Goal: Task Accomplishment & Management: Use online tool/utility

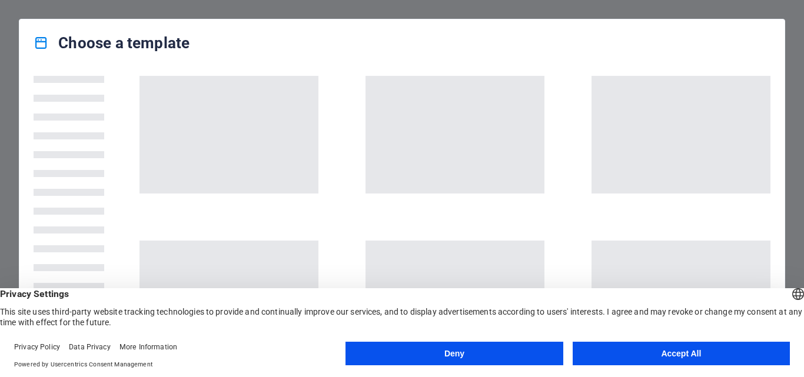
click at [536, 357] on button "Deny" at bounding box center [453, 354] width 217 height 24
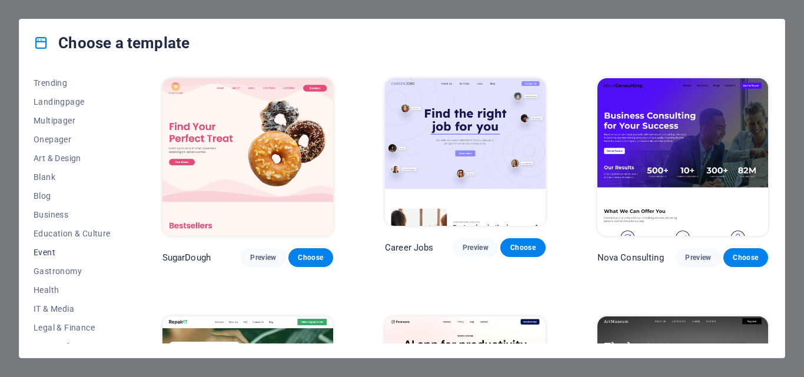
scroll to position [118, 0]
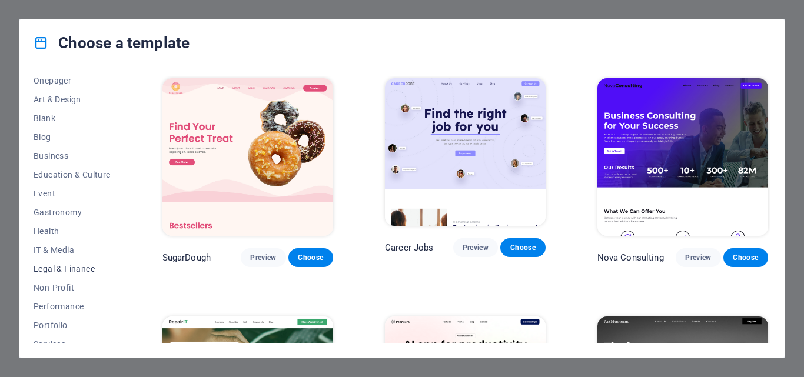
click at [90, 267] on span "Legal & Finance" at bounding box center [72, 268] width 77 height 9
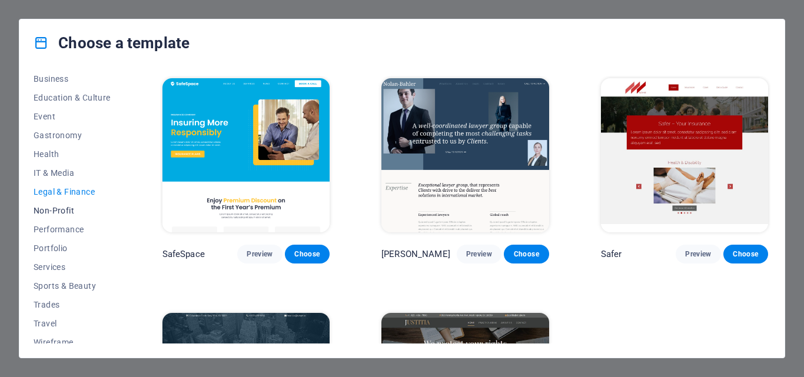
scroll to position [203, 0]
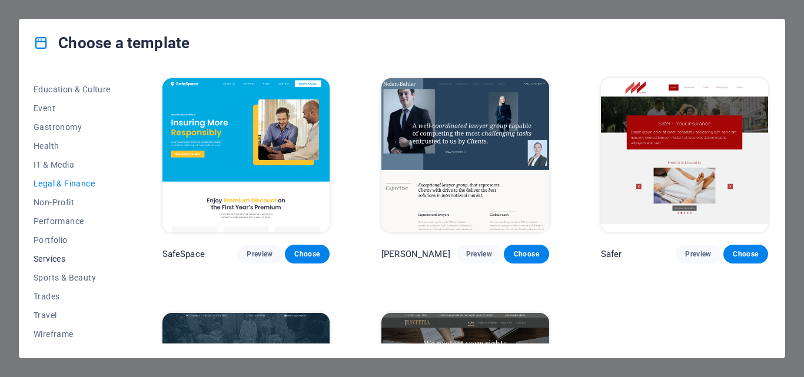
click at [84, 257] on span "Services" at bounding box center [72, 258] width 77 height 9
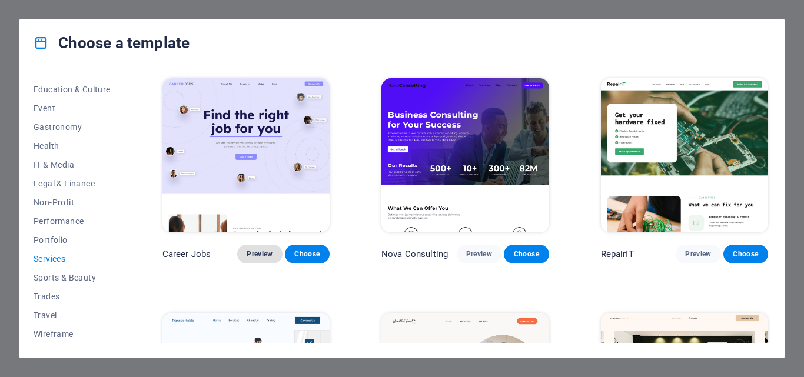
click at [258, 254] on span "Preview" at bounding box center [260, 254] width 26 height 9
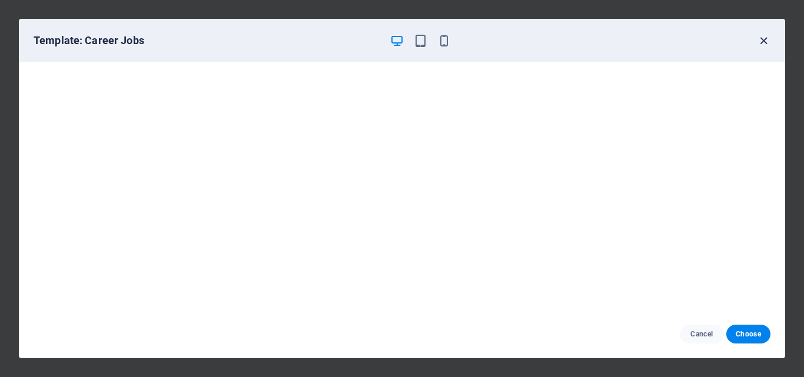
click at [767, 39] on icon "button" at bounding box center [764, 41] width 14 height 14
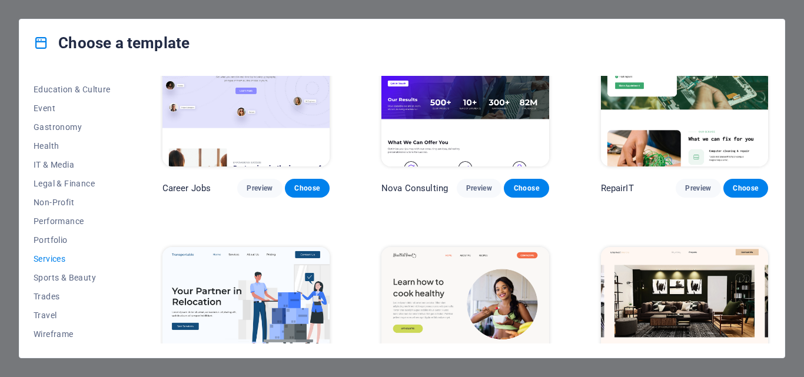
scroll to position [59, 0]
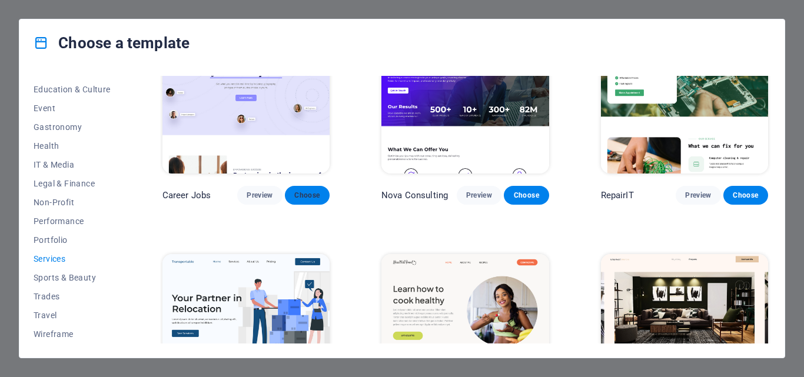
click at [305, 197] on span "Choose" at bounding box center [307, 195] width 26 height 9
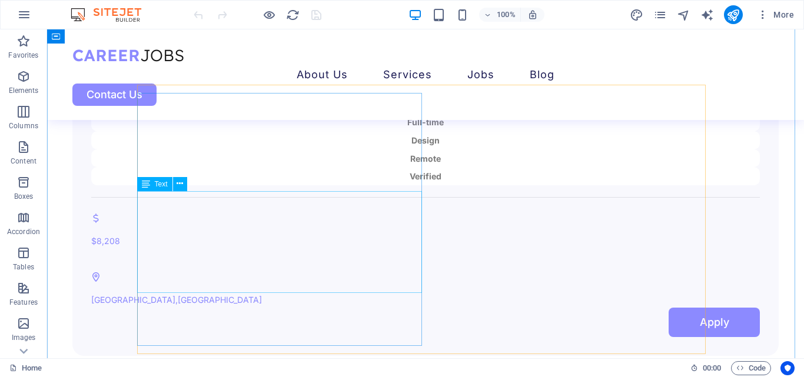
scroll to position [2883, 0]
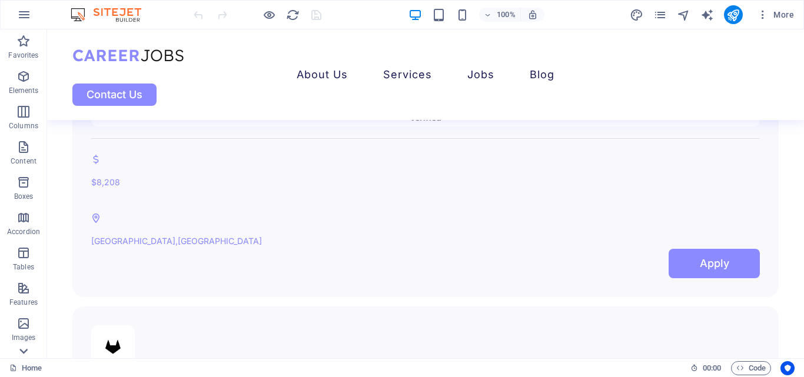
click at [25, 348] on icon at bounding box center [23, 351] width 16 height 16
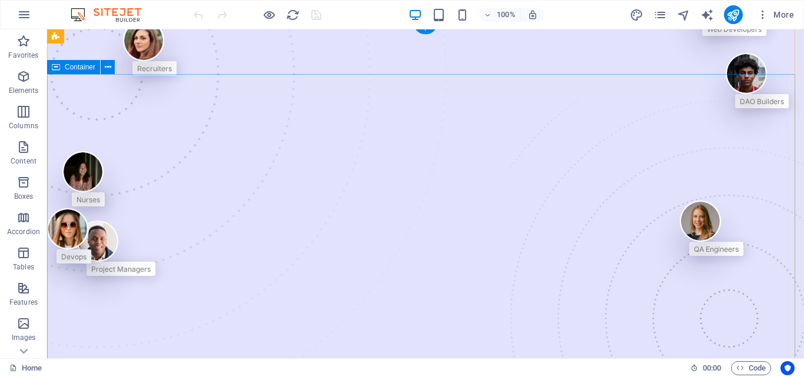
scroll to position [0, 0]
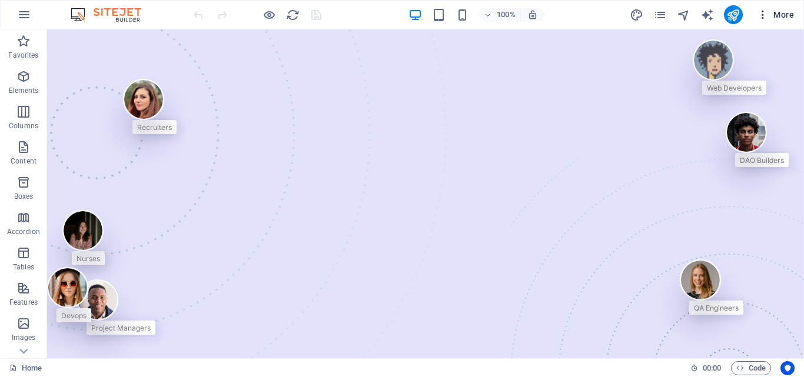
click at [789, 14] on span "More" at bounding box center [775, 15] width 37 height 12
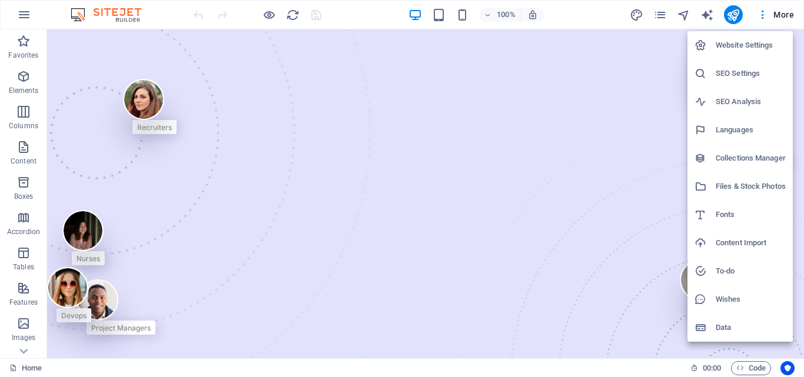
click at [712, 264] on li "To-do" at bounding box center [739, 271] width 105 height 28
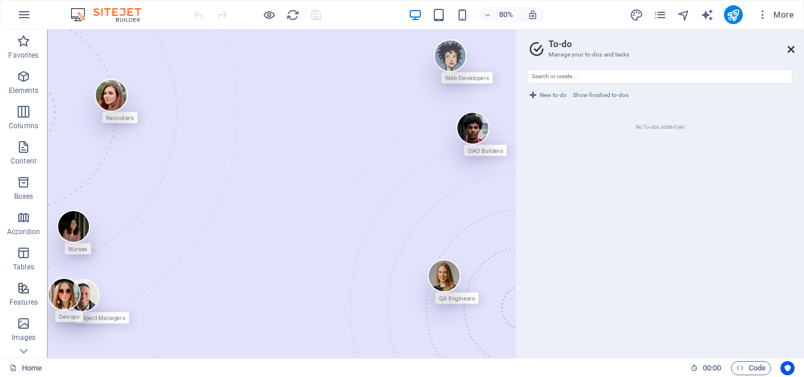
click at [790, 45] on icon at bounding box center [790, 49] width 7 height 9
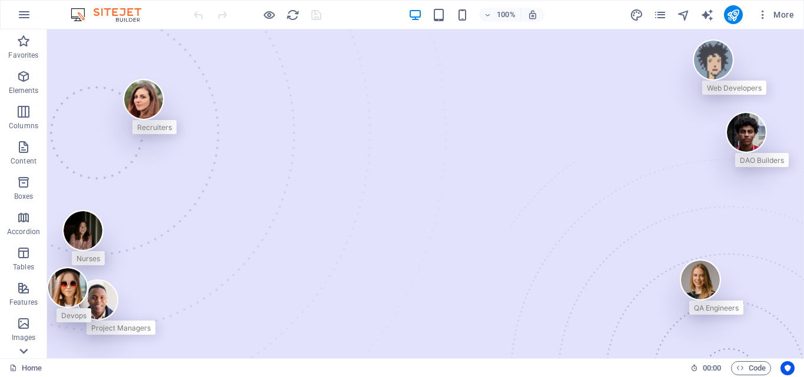
click at [29, 353] on icon at bounding box center [23, 351] width 16 height 16
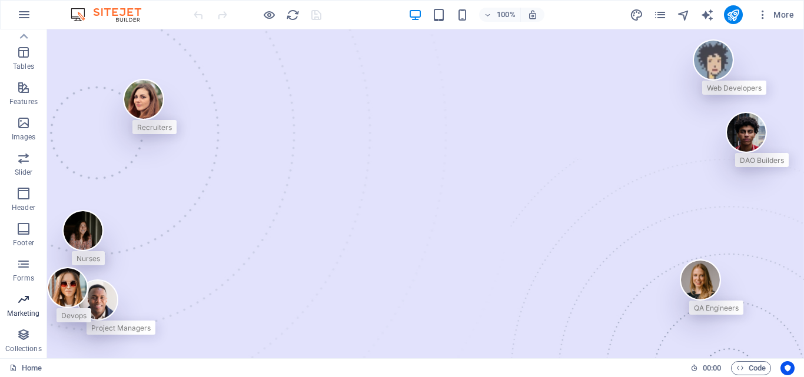
click at [31, 313] on p "Marketing" at bounding box center [23, 313] width 32 height 9
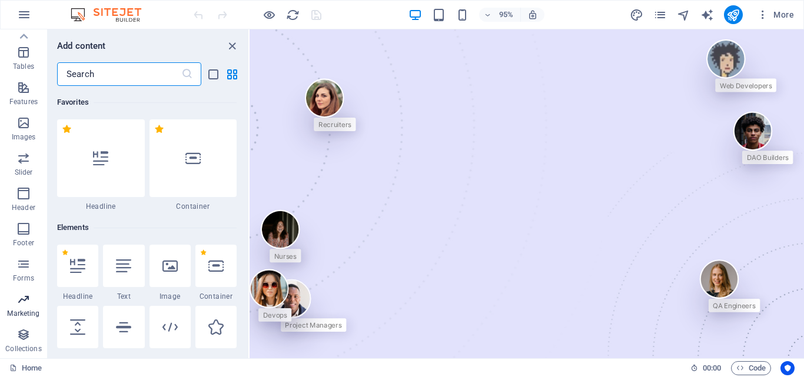
scroll to position [9585, 0]
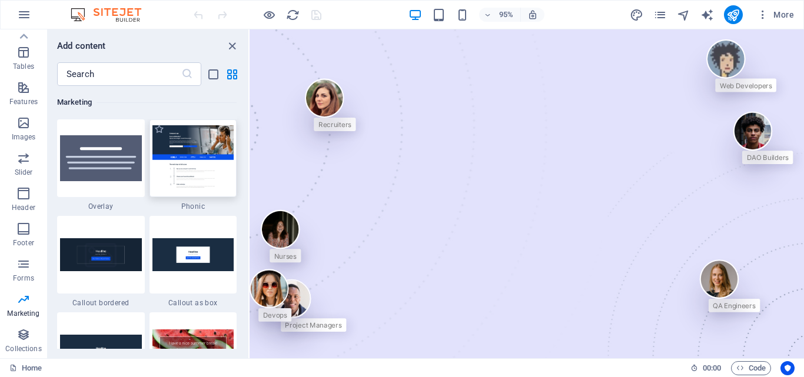
click at [194, 185] on img at bounding box center [193, 157] width 82 height 65
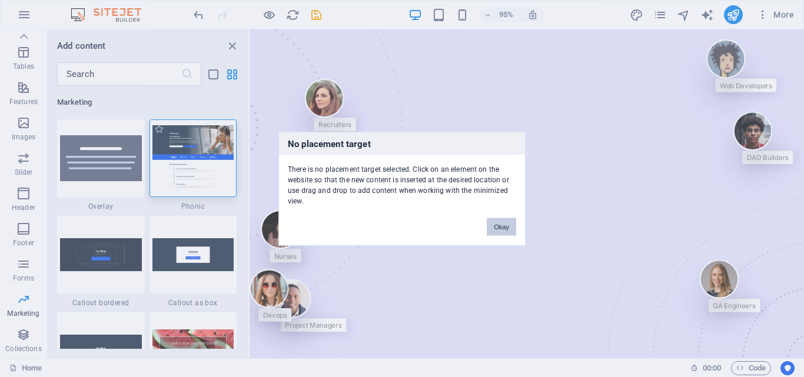
click at [185, 157] on div "No placement target There is no placement target selected. Click on an element …" at bounding box center [402, 188] width 804 height 377
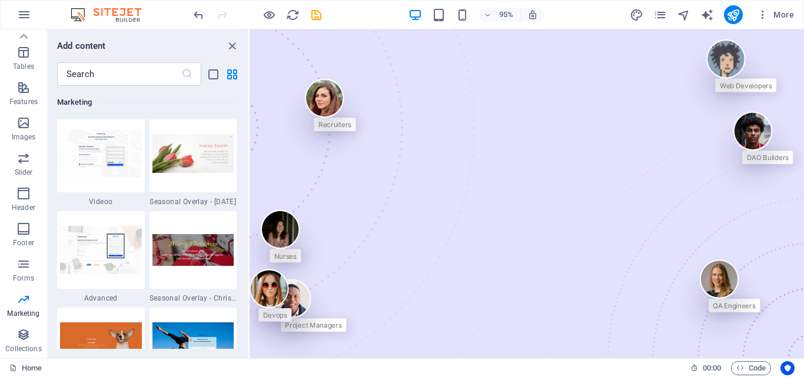
scroll to position [9938, 0]
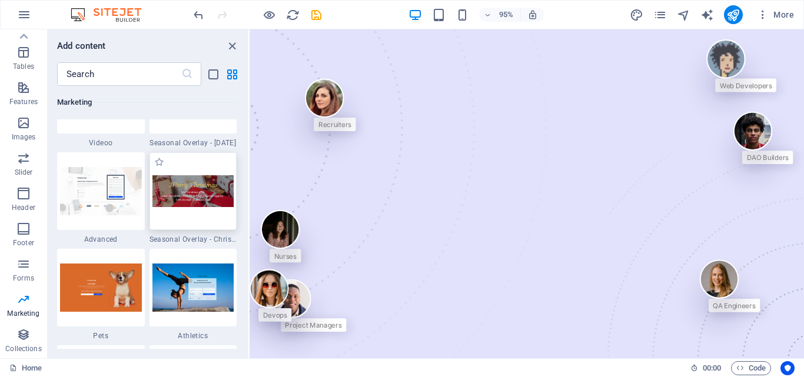
click at [224, 198] on img at bounding box center [193, 191] width 82 height 32
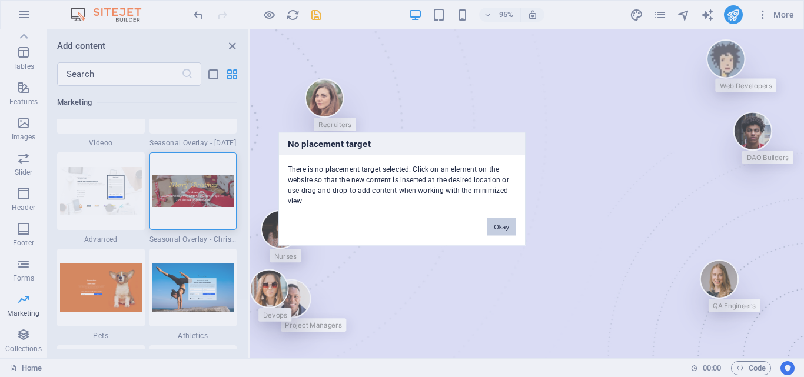
drag, startPoint x: 496, startPoint y: 228, endPoint x: 257, endPoint y: 209, distance: 240.3
click at [496, 228] on button "Okay" at bounding box center [501, 227] width 29 height 18
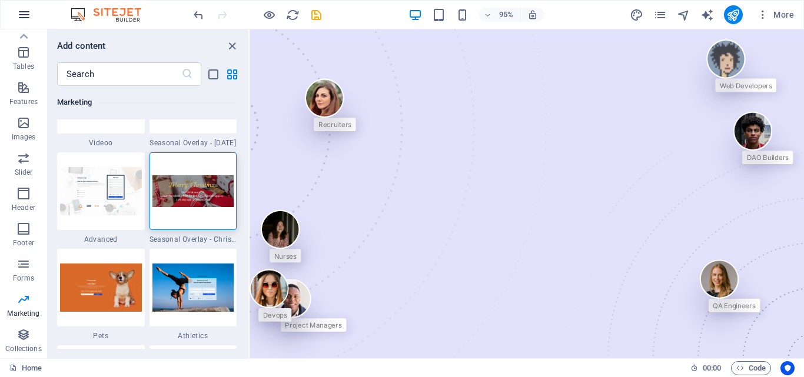
click at [22, 14] on icon "button" at bounding box center [24, 15] width 14 height 14
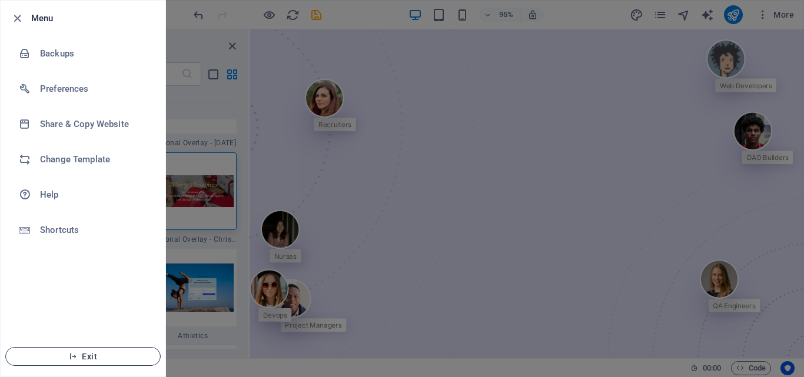
click at [105, 360] on span "Exit" at bounding box center [82, 356] width 135 height 9
